Goal: Find specific page/section: Find specific page/section

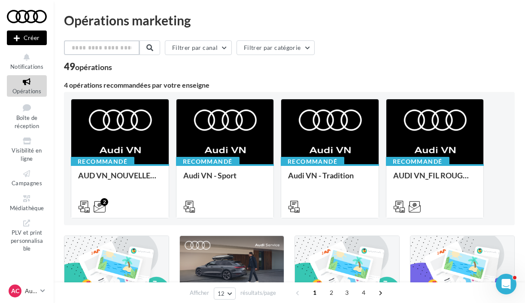
click at [101, 49] on input "text" at bounding box center [102, 47] width 76 height 15
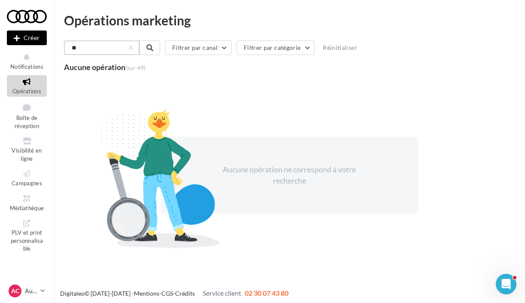
type input "*"
type input "*********"
click at [153, 46] on span at bounding box center [149, 47] width 7 height 7
click at [107, 49] on input "*********" at bounding box center [102, 47] width 76 height 15
click at [134, 47] on input "*********" at bounding box center [102, 47] width 76 height 15
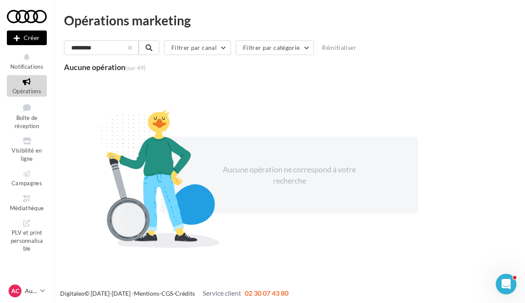
click at [132, 48] on button "button" at bounding box center [129, 47] width 3 height 3
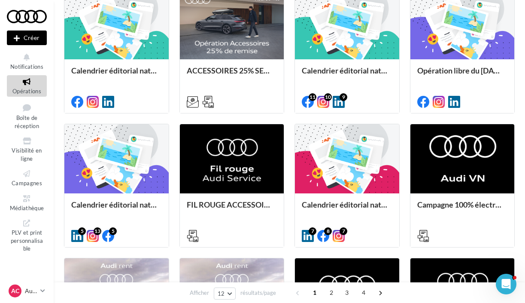
scroll to position [247, 0]
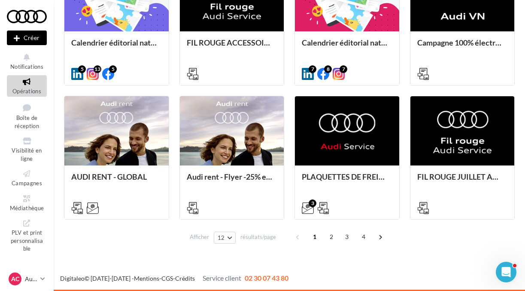
scroll to position [408, 0]
click at [330, 237] on span "2" at bounding box center [332, 237] width 14 height 14
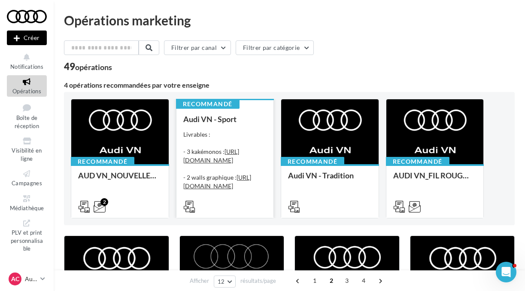
scroll to position [0, 0]
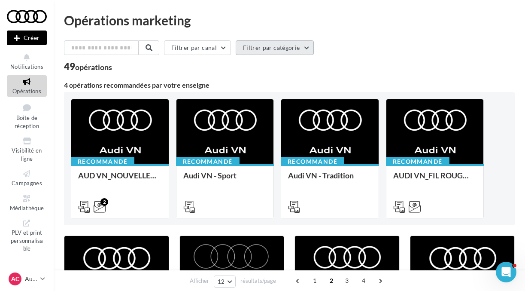
click at [258, 48] on button "Filtrer par catégorie" at bounding box center [275, 47] width 78 height 15
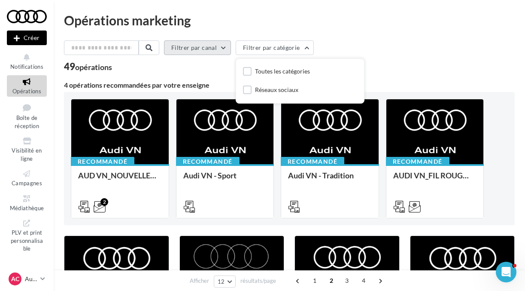
drag, startPoint x: 376, startPoint y: 45, endPoint x: 221, endPoint y: 42, distance: 155.1
click at [376, 45] on div "Filtrer par canal Filtrer par catégorie Toutes les catégories Réseaux sociaux" at bounding box center [289, 49] width 451 height 18
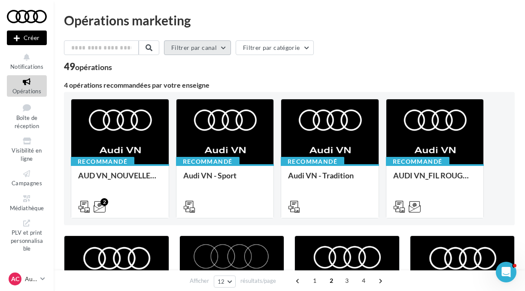
click at [199, 51] on button "Filtrer par canal" at bounding box center [197, 47] width 67 height 15
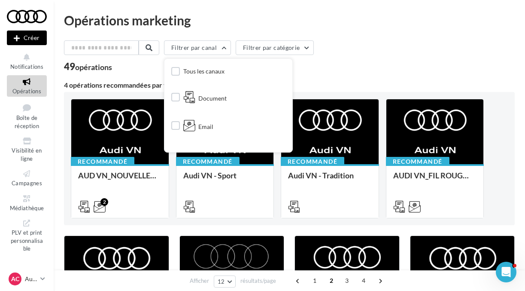
click at [380, 50] on div "Filtrer par canal Tous les canaux Document Email Facebook Instagram Post Linked…" at bounding box center [289, 49] width 451 height 18
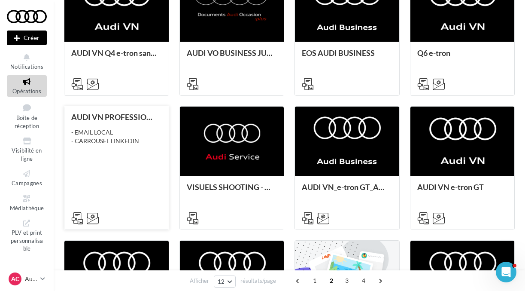
scroll to position [263, 0]
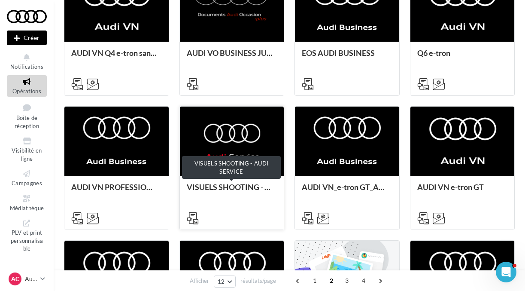
click at [227, 185] on div "VISUELS SHOOTING - AUDI SERVICE" at bounding box center [232, 191] width 91 height 17
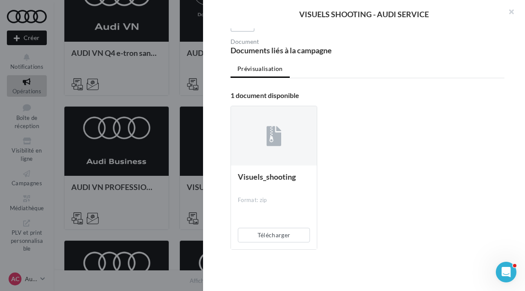
scroll to position [72, 0]
click at [509, 10] on button "button" at bounding box center [508, 13] width 34 height 26
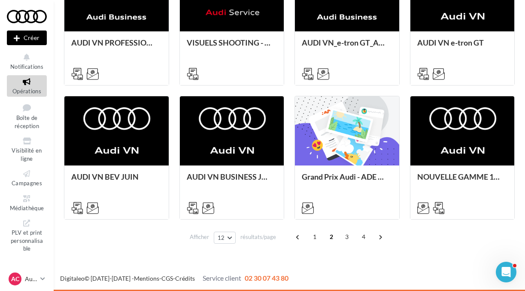
scroll to position [408, 0]
click at [316, 240] on span "1" at bounding box center [315, 237] width 14 height 14
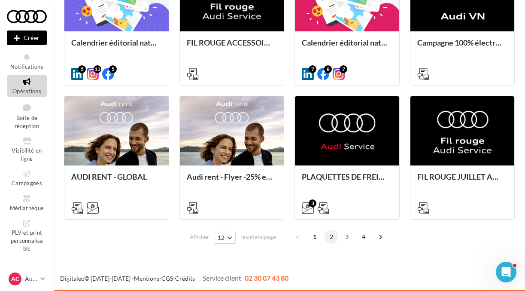
click at [329, 237] on span "2" at bounding box center [332, 237] width 14 height 14
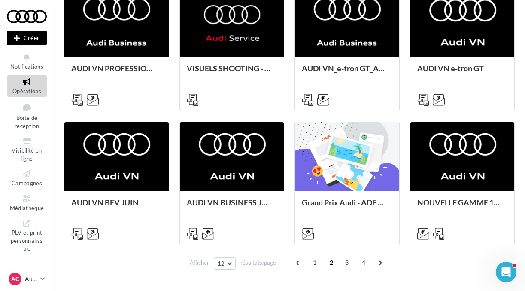
scroll to position [382, 0]
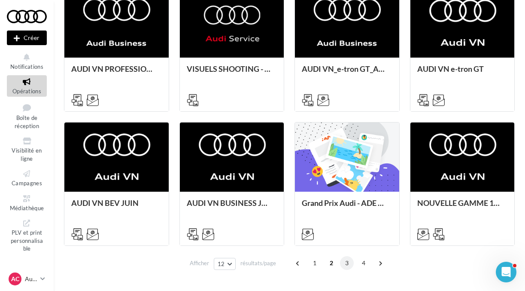
click at [345, 263] on span "3" at bounding box center [347, 263] width 14 height 14
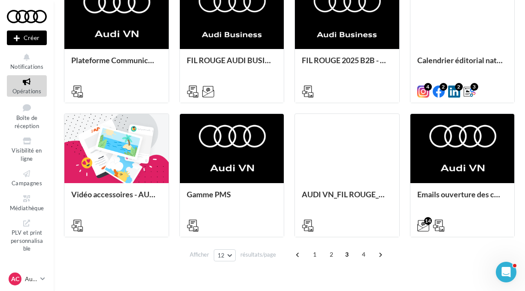
scroll to position [390, 0]
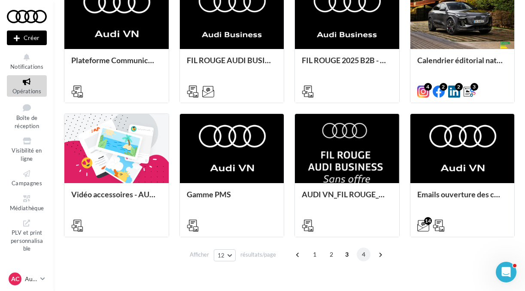
click at [363, 253] on span "4" at bounding box center [364, 254] width 14 height 14
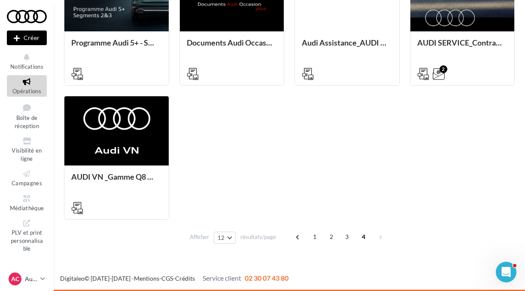
scroll to position [408, 0]
